Goal: Communication & Community: Answer question/provide support

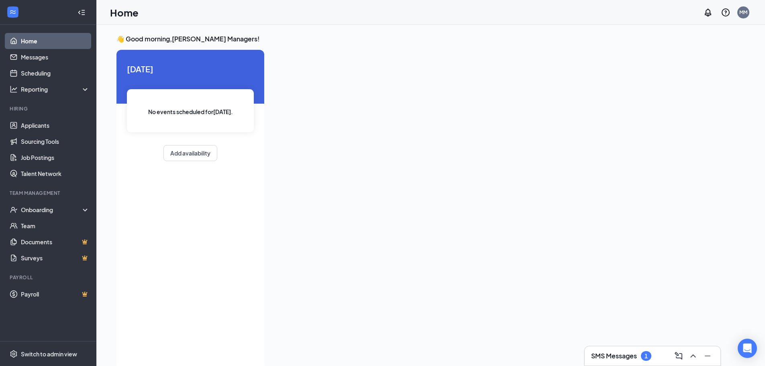
drag, startPoint x: 609, startPoint y: 357, endPoint x: 612, endPoint y: 355, distance: 4.1
click at [609, 357] on h3 "SMS Messages" at bounding box center [614, 356] width 46 height 9
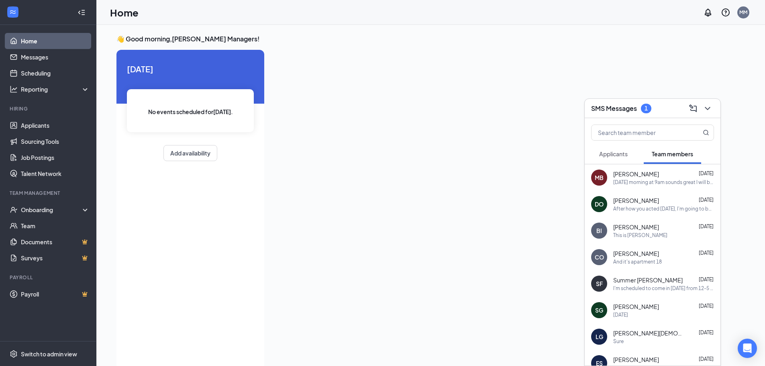
click at [609, 153] on span "Applicants" at bounding box center [614, 153] width 29 height 7
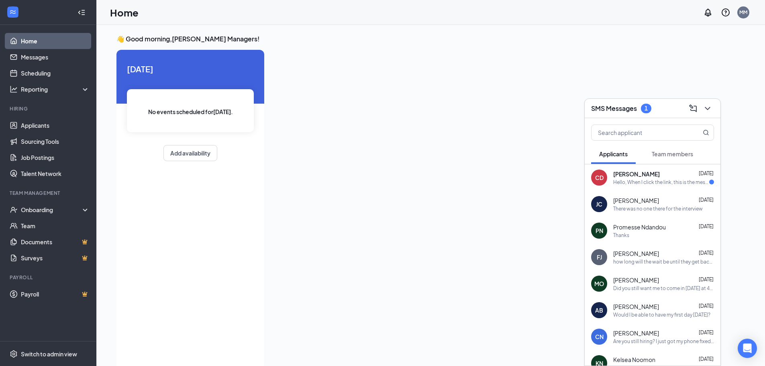
click at [631, 174] on span "[PERSON_NAME]" at bounding box center [637, 174] width 47 height 8
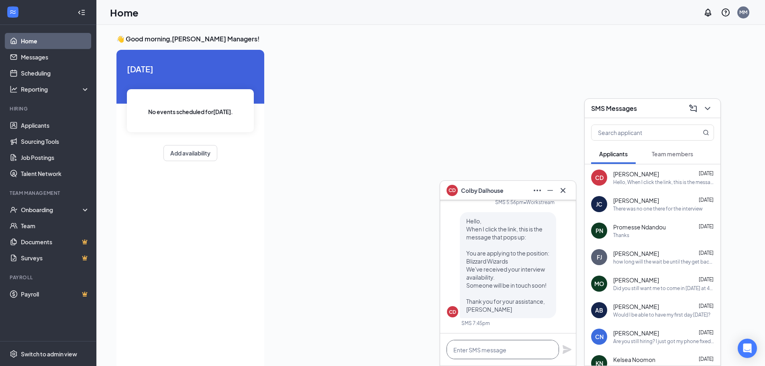
click at [499, 350] on textarea at bounding box center [503, 349] width 113 height 19
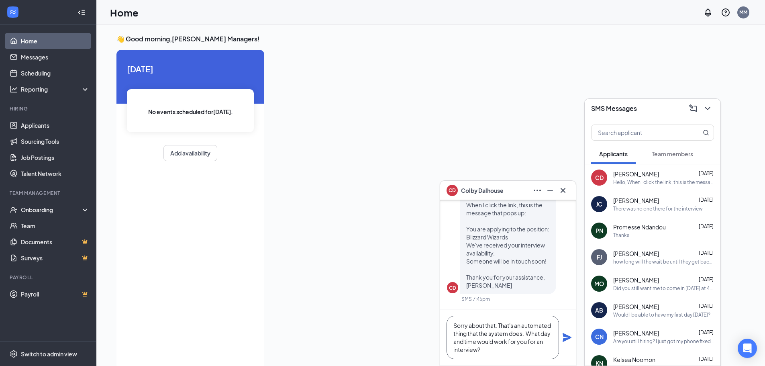
type textarea "Sorry about that. That's an automated thing that the system does. What day and …"
click at [567, 334] on icon "Plane" at bounding box center [568, 338] width 10 height 10
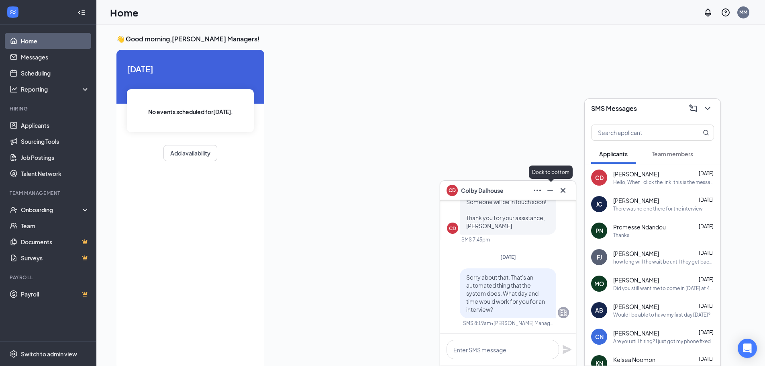
click at [551, 189] on icon "Minimize" at bounding box center [551, 191] width 10 height 10
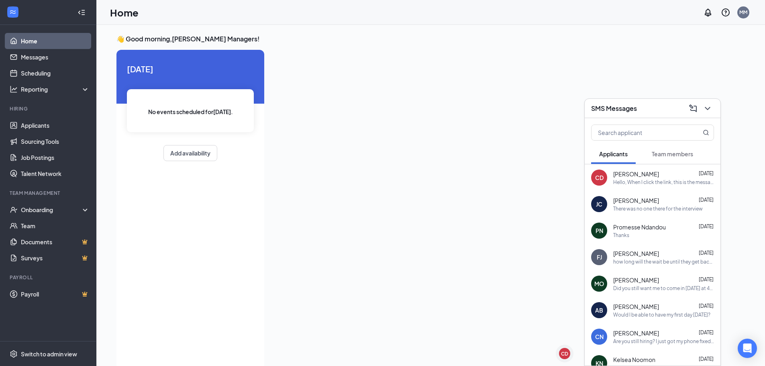
click at [658, 185] on div "Hello, When I click the link, this is the message that pops up: You are applyin…" at bounding box center [664, 182] width 101 height 7
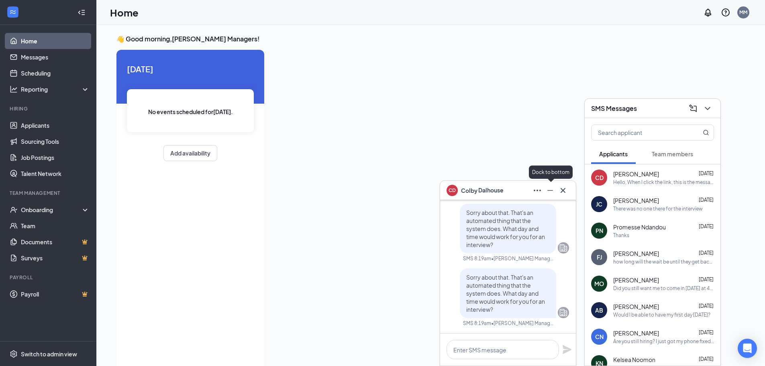
click at [553, 198] on div "CD [PERSON_NAME]" at bounding box center [508, 190] width 136 height 19
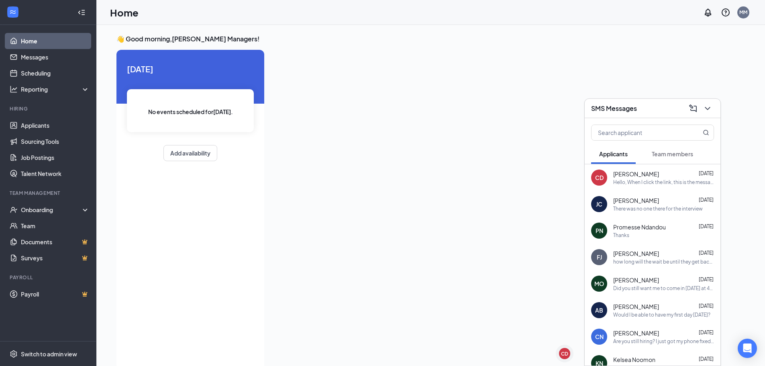
click at [708, 107] on icon "ChevronDown" at bounding box center [708, 109] width 10 height 10
